Goal: Task Accomplishment & Management: Manage account settings

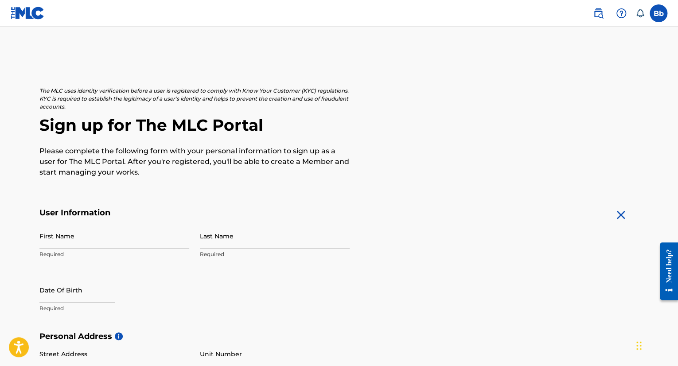
click at [657, 15] on label at bounding box center [659, 13] width 18 height 18
click at [659, 13] on input "Bb [PERSON_NAME] [EMAIL_ADDRESS][DOMAIN_NAME] Notification Preferences Profile …" at bounding box center [659, 13] width 0 height 0
click at [564, 110] on link "Profile" at bounding box center [571, 110] width 18 height 8
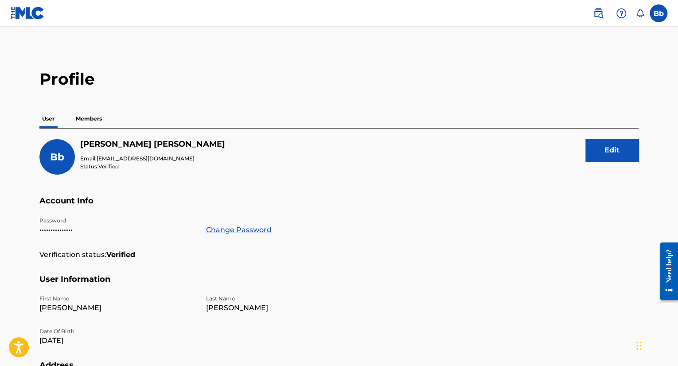
click at [90, 117] on p "Members" at bounding box center [88, 118] width 31 height 19
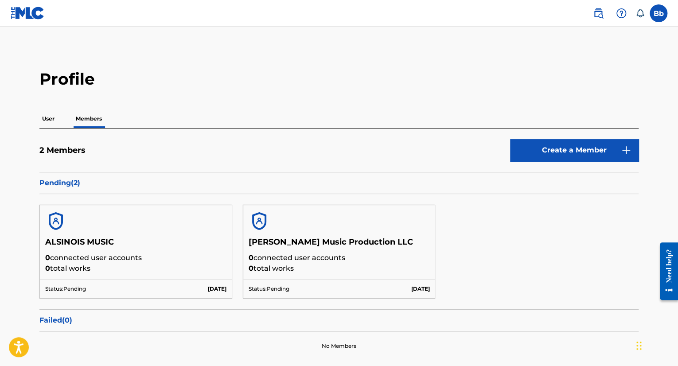
click at [96, 221] on div at bounding box center [136, 221] width 192 height 32
click at [410, 267] on p "0 total works" at bounding box center [339, 268] width 181 height 11
click at [424, 287] on p "[DATE]" at bounding box center [420, 289] width 19 height 8
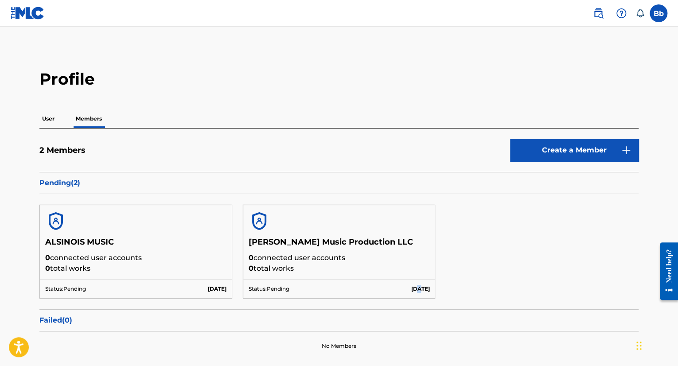
drag, startPoint x: 403, startPoint y: 285, endPoint x: 393, endPoint y: 285, distance: 10.2
click at [411, 285] on p "[DATE]" at bounding box center [420, 289] width 19 height 8
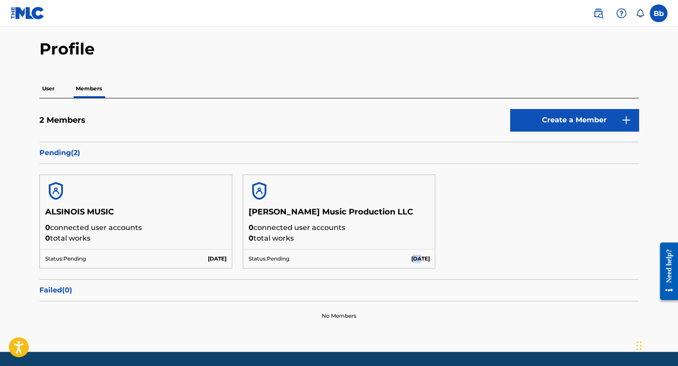
scroll to position [58, 0]
